Goal: Task Accomplishment & Management: Use online tool/utility

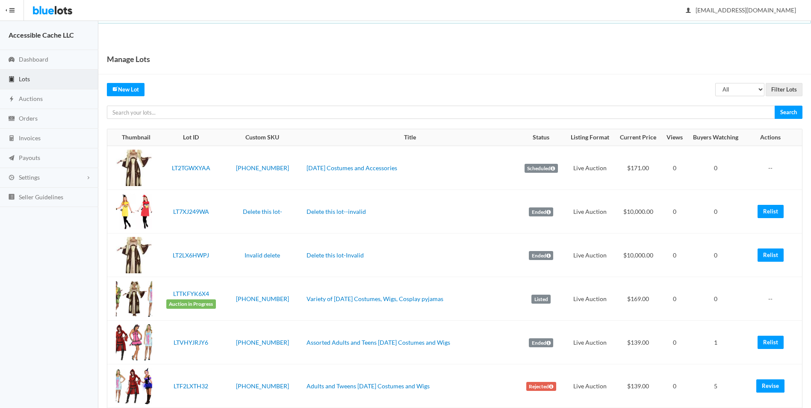
click at [464, 148] on td "Halloween Costumes and Accessories" at bounding box center [410, 168] width 214 height 44
click at [24, 60] on span "Dashboard" at bounding box center [34, 59] width 30 height 7
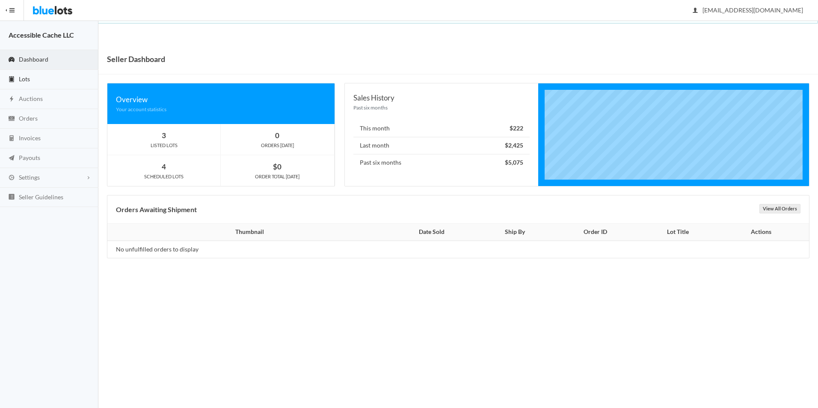
click at [21, 77] on span "Lots" at bounding box center [24, 78] width 11 height 7
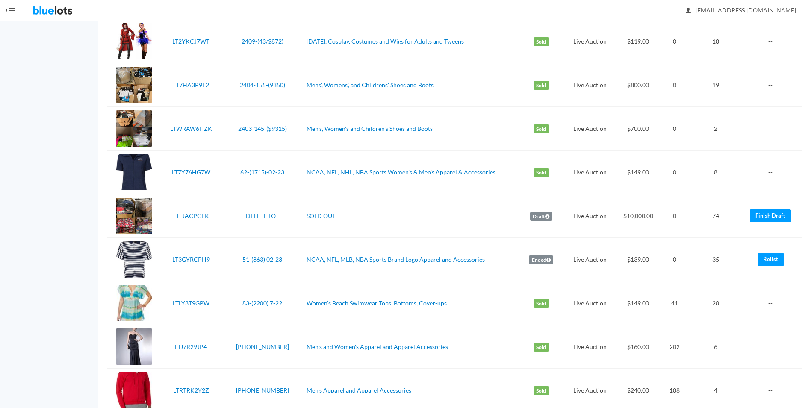
scroll to position [1839, 0]
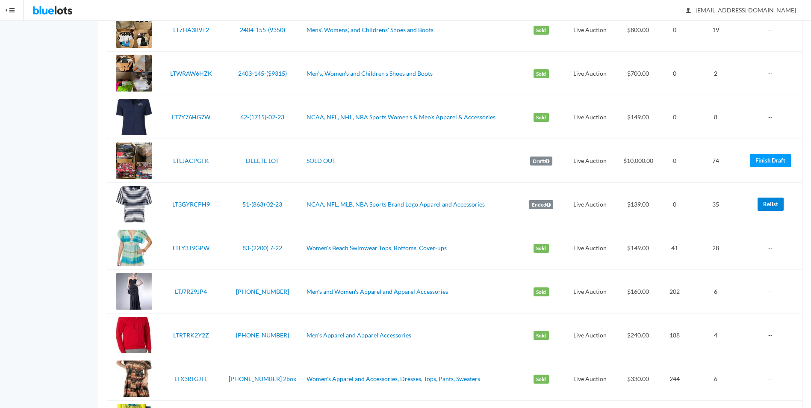
click at [773, 209] on link "Relist" at bounding box center [771, 204] width 26 height 13
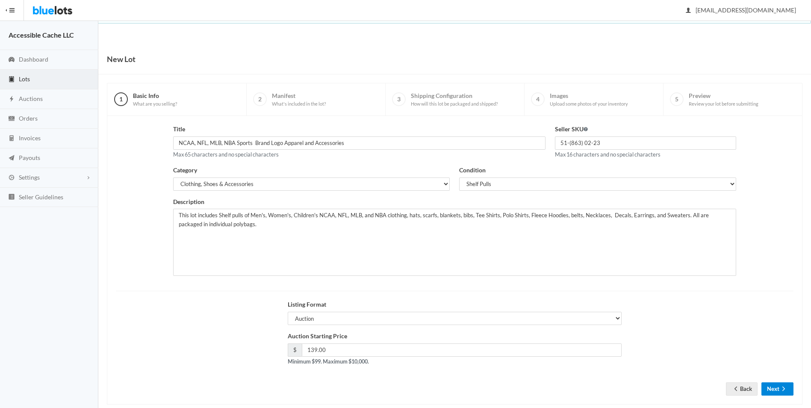
click at [778, 389] on button "Next" at bounding box center [778, 388] width 32 height 13
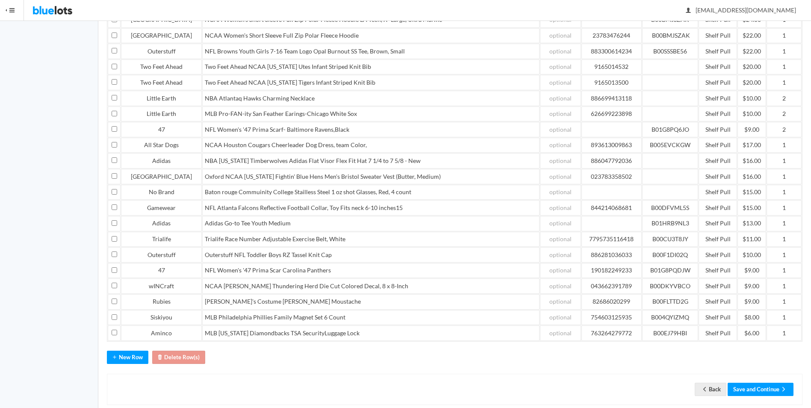
scroll to position [371, 0]
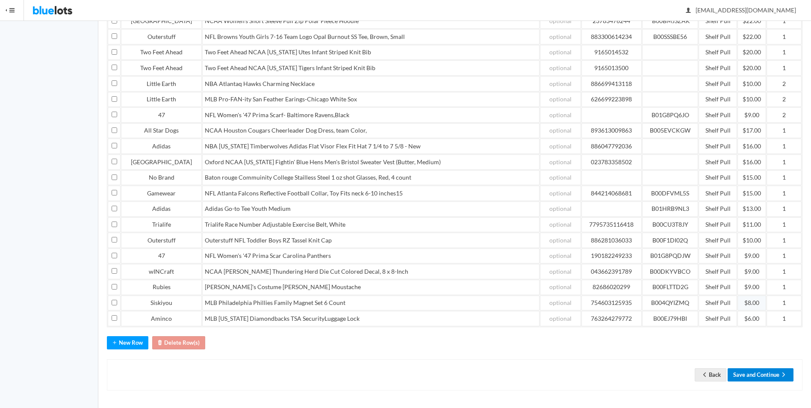
drag, startPoint x: 735, startPoint y: 371, endPoint x: 735, endPoint y: 303, distance: 68.4
click at [735, 372] on button "Save and Continue" at bounding box center [761, 374] width 66 height 13
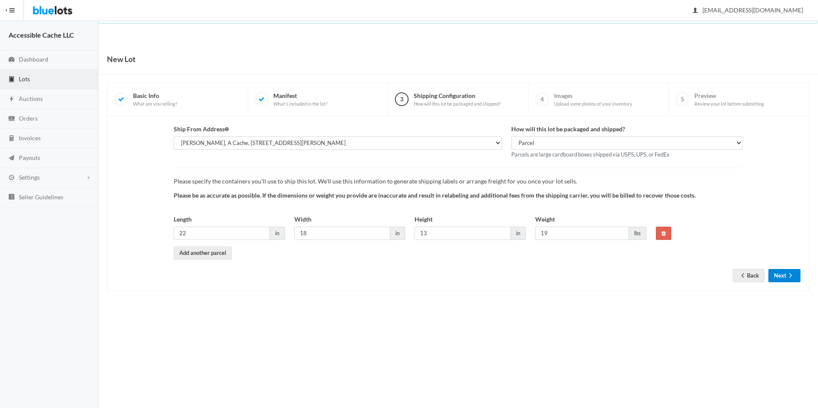
drag, startPoint x: 779, startPoint y: 275, endPoint x: 776, endPoint y: 228, distance: 47.6
click at [780, 275] on button "Next" at bounding box center [784, 275] width 32 height 13
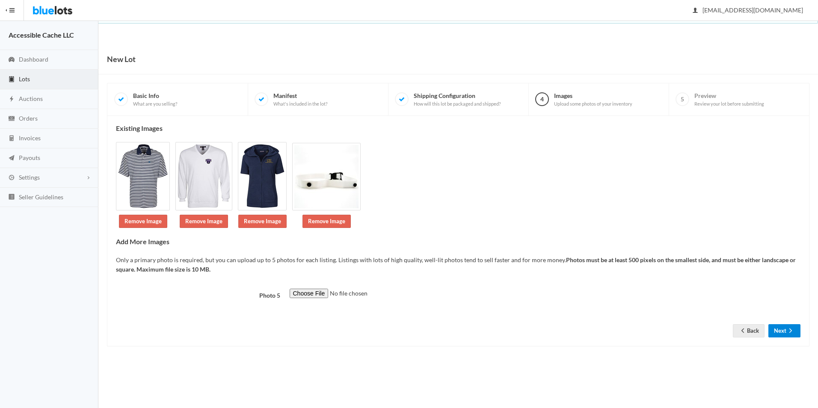
click at [783, 335] on button "Next" at bounding box center [784, 330] width 32 height 13
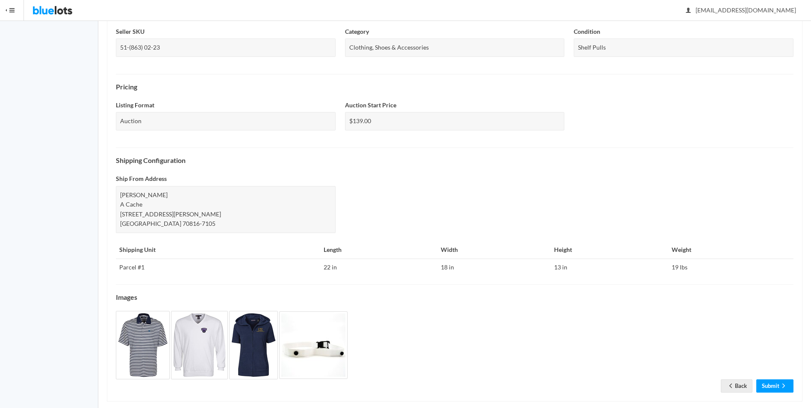
scroll to position [218, 0]
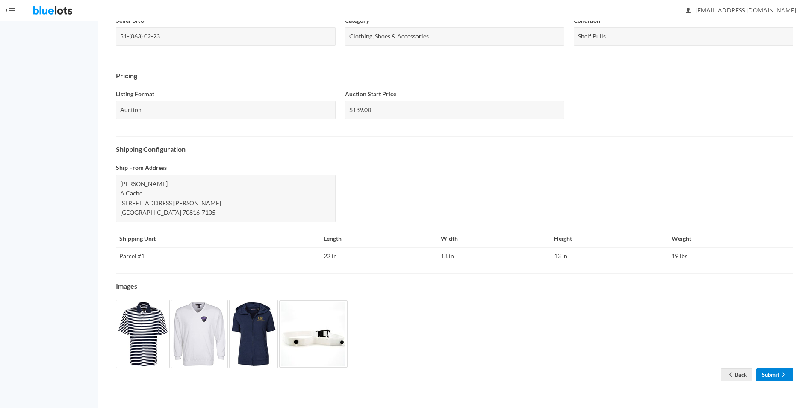
click at [763, 375] on link "Submit" at bounding box center [775, 374] width 37 height 13
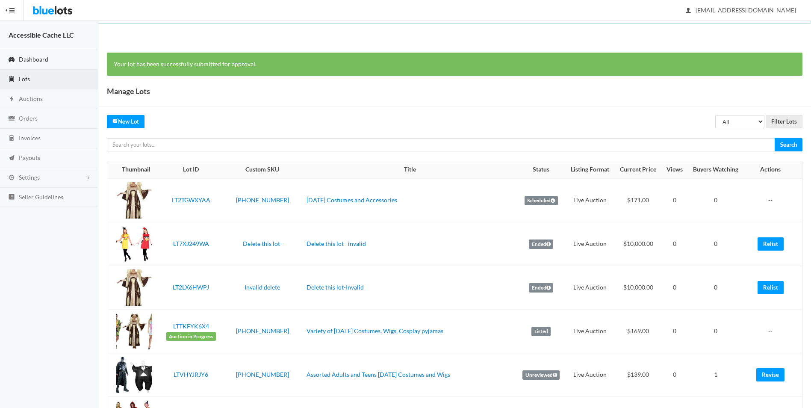
click at [28, 57] on span "Dashboard" at bounding box center [34, 59] width 30 height 7
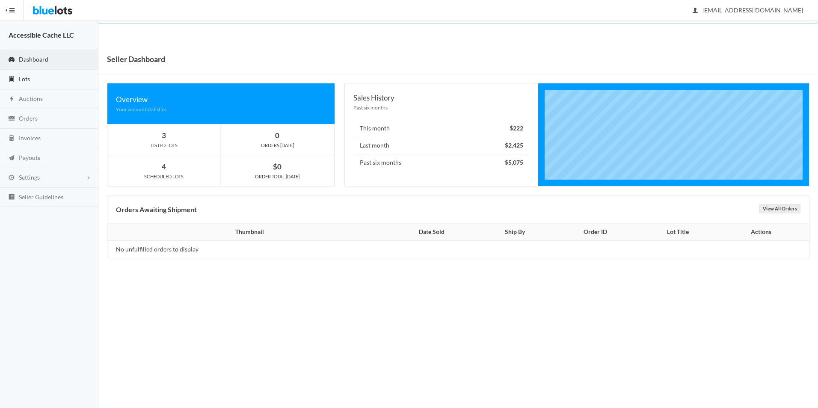
click at [26, 77] on span "Lots" at bounding box center [24, 78] width 11 height 7
